Goal: Transaction & Acquisition: Subscribe to service/newsletter

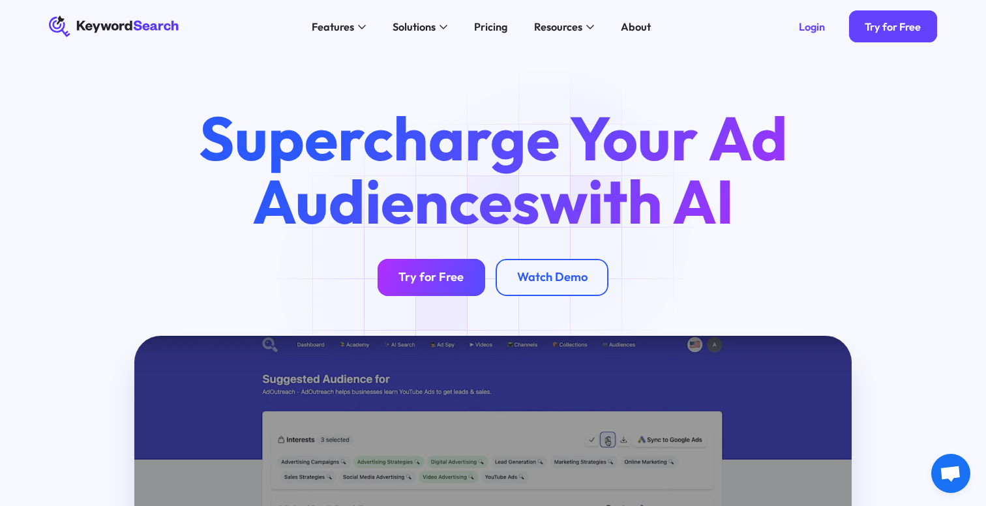
click at [420, 276] on div "Try for Free" at bounding box center [431, 277] width 65 height 15
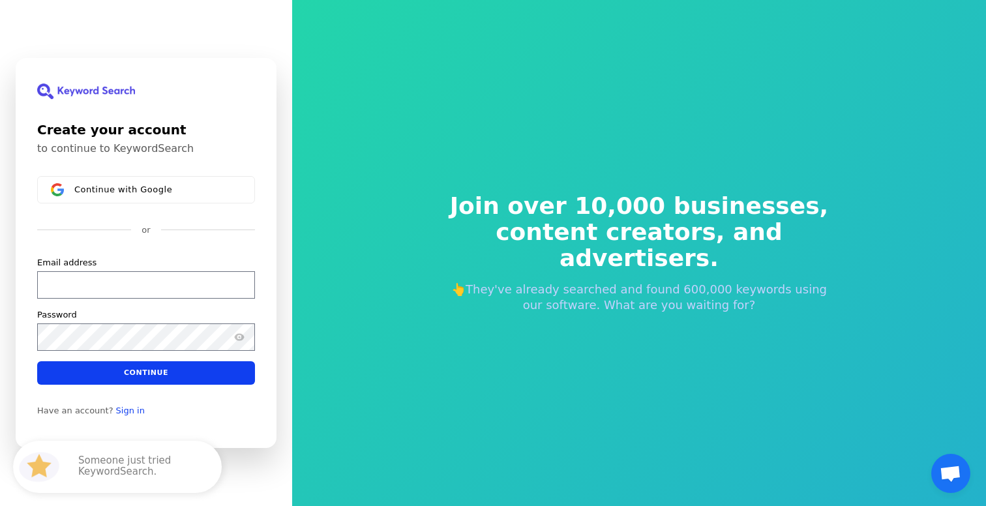
scroll to position [16, 0]
